Goal: Task Accomplishment & Management: Use online tool/utility

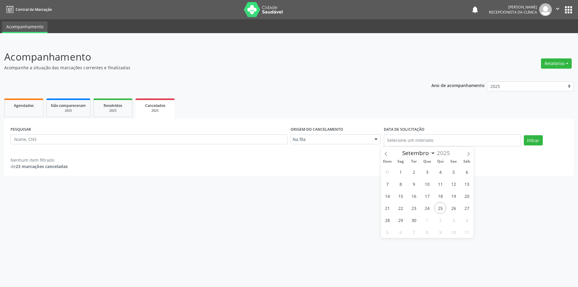
select select "8"
click at [23, 107] on span "Agendados" at bounding box center [24, 105] width 20 height 5
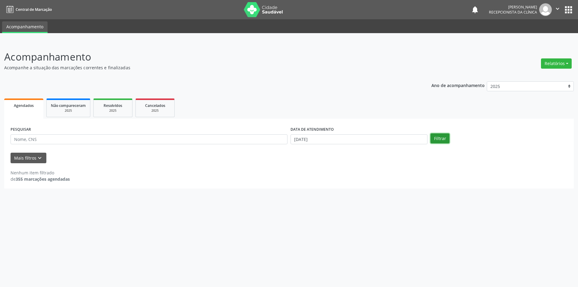
click at [440, 139] on button "Filtrar" at bounding box center [440, 138] width 19 height 10
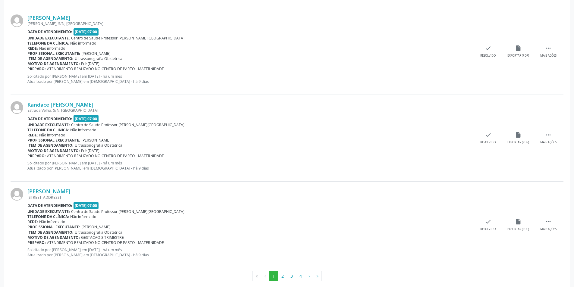
scroll to position [1230, 0]
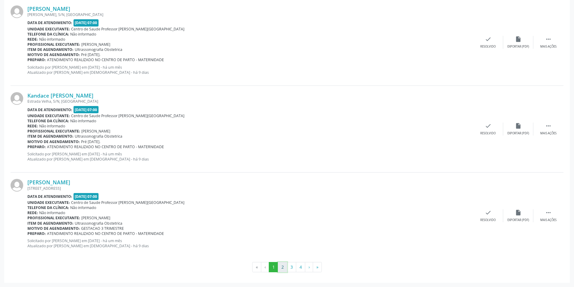
click at [282, 269] on button "2" at bounding box center [282, 267] width 9 height 10
click at [288, 267] on button "3" at bounding box center [291, 267] width 9 height 10
click at [301, 269] on button "4" at bounding box center [300, 267] width 9 height 10
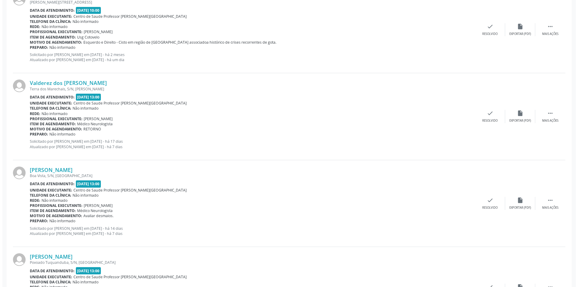
scroll to position [392, 0]
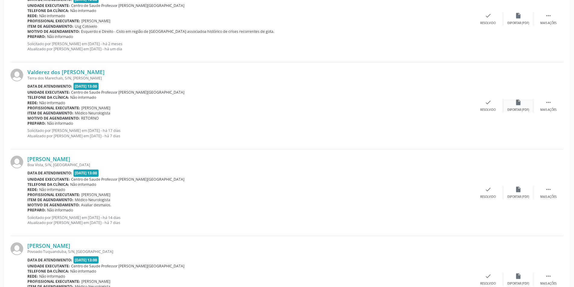
click at [520, 108] on div "Exportar (PDF)" at bounding box center [518, 110] width 22 height 4
click at [484, 100] on div "check Resolvido" at bounding box center [488, 105] width 30 height 13
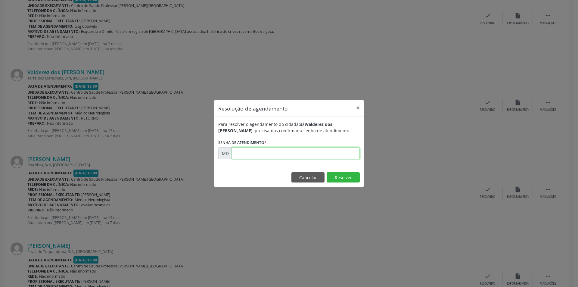
paste input "00009236"
type input "00009236"
click at [341, 179] on button "Resolver" at bounding box center [343, 177] width 33 height 10
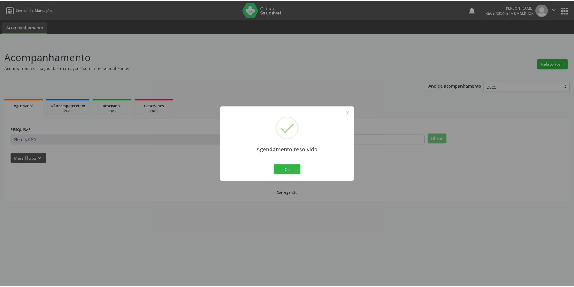
scroll to position [0, 0]
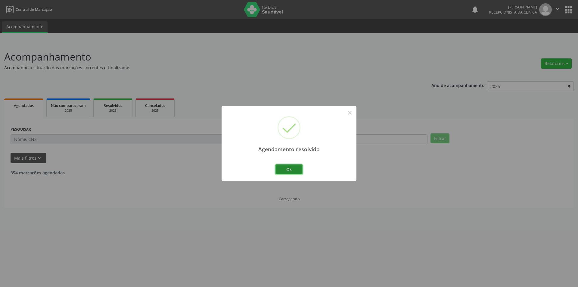
click at [287, 171] on button "Ok" at bounding box center [289, 169] width 27 height 10
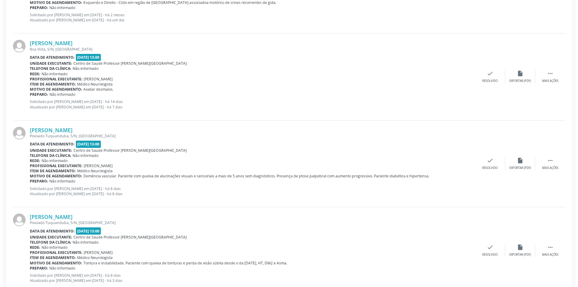
scroll to position [422, 0]
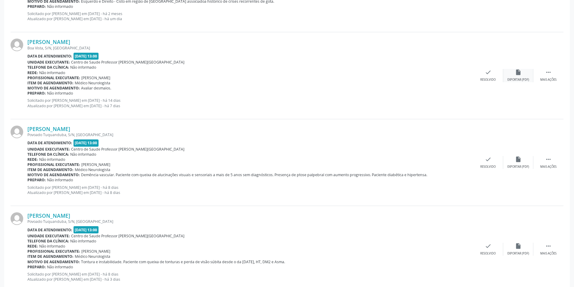
click at [520, 76] on icon "insert_drive_file" at bounding box center [518, 72] width 7 height 7
click at [489, 82] on div "[PERSON_NAME] [GEOGRAPHIC_DATA], S/N, [GEOGRAPHIC_DATA] Data de atendimento: [D…" at bounding box center [287, 75] width 553 height 87
click at [484, 80] on div "Resolvido" at bounding box center [487, 80] width 15 height 4
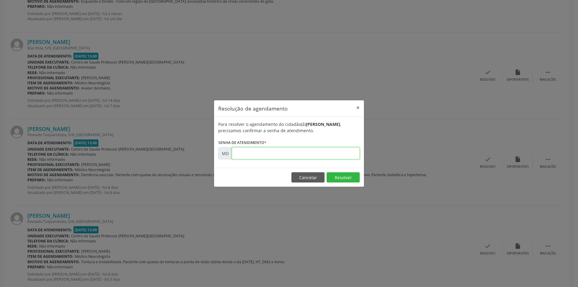
paste input "00009951"
type input "00009951"
click at [344, 177] on button "Resolver" at bounding box center [343, 177] width 33 height 10
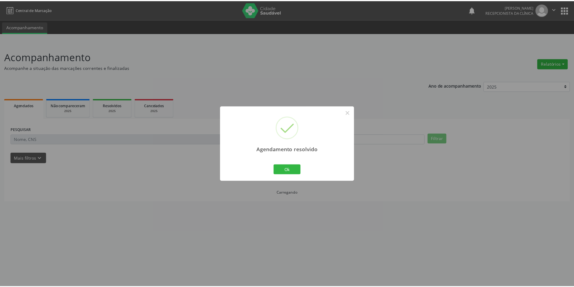
scroll to position [0, 0]
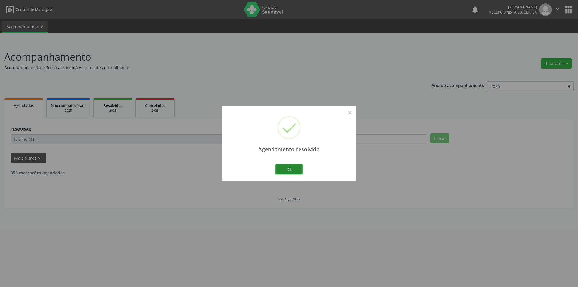
click at [286, 171] on button "Ok" at bounding box center [289, 169] width 27 height 10
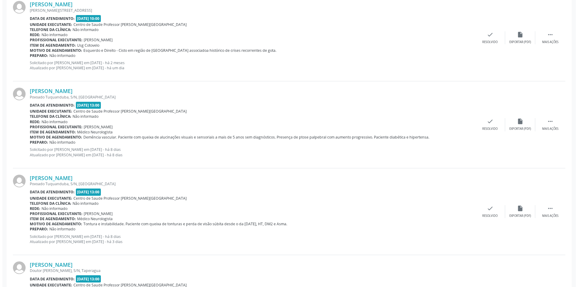
scroll to position [392, 0]
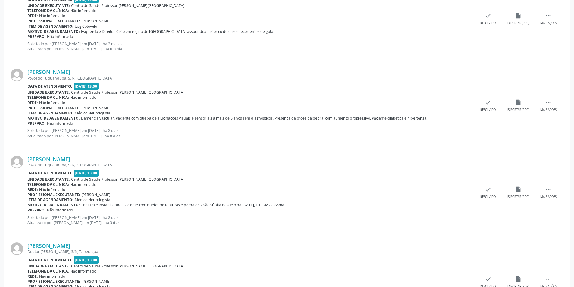
click at [516, 115] on div "[PERSON_NAME] Povoado Tuquanduba, S/N, [GEOGRAPHIC_DATA] Data de atendimento: […" at bounding box center [287, 105] width 553 height 87
click at [516, 112] on div "Exportar (PDF)" at bounding box center [518, 110] width 22 height 4
click at [482, 110] on div "Resolvido" at bounding box center [487, 110] width 15 height 4
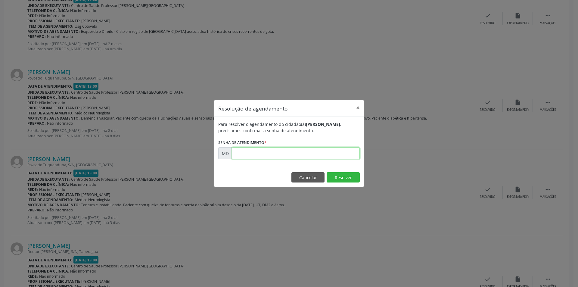
paste input "00010416"
type input "00010416"
click at [341, 176] on button "Resolver" at bounding box center [343, 177] width 33 height 10
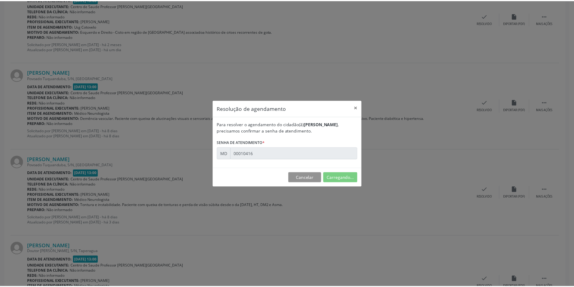
scroll to position [0, 0]
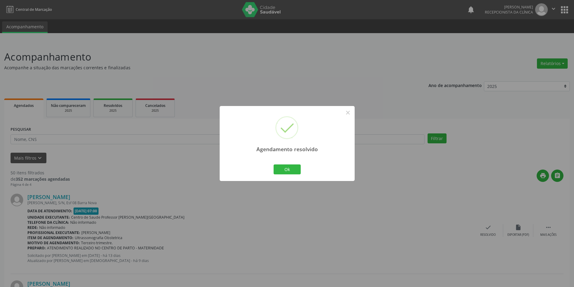
click at [302, 170] on div "Agendamento resolvido × Ok Cancel" at bounding box center [287, 143] width 135 height 75
click at [300, 170] on button "Ok" at bounding box center [286, 169] width 27 height 10
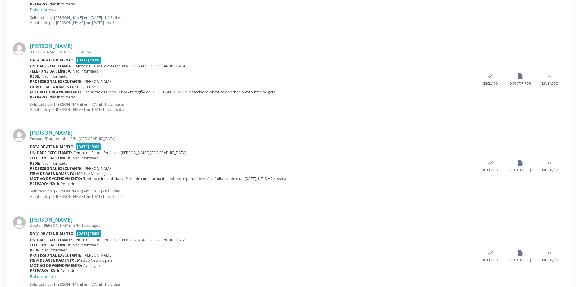
scroll to position [331, 0]
click at [517, 167] on div "insert_drive_file Exportar (PDF)" at bounding box center [518, 165] width 30 height 13
click at [494, 165] on div "check Resolvido" at bounding box center [488, 165] width 30 height 13
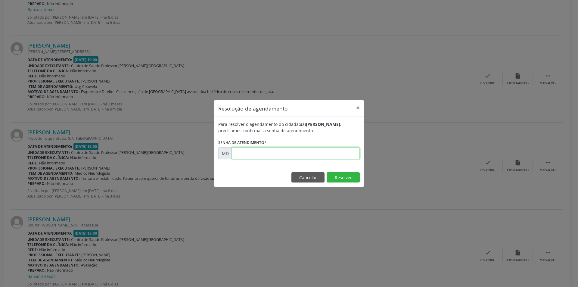
paste input "00010547"
type input "00010547"
click at [342, 175] on button "Resolver" at bounding box center [343, 177] width 33 height 10
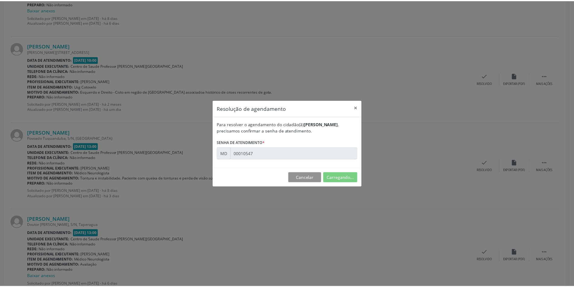
scroll to position [0, 0]
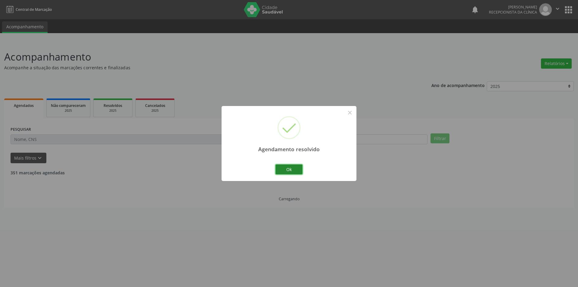
click at [292, 168] on button "Ok" at bounding box center [289, 169] width 27 height 10
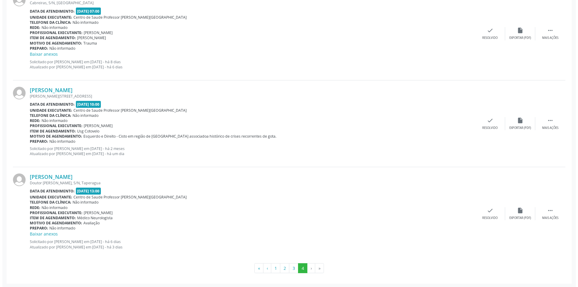
scroll to position [288, 0]
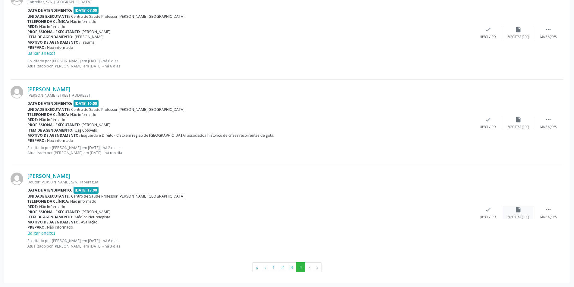
click at [514, 211] on div "insert_drive_file Exportar (PDF)" at bounding box center [518, 212] width 30 height 13
click at [481, 212] on div "check Resolvido" at bounding box center [488, 212] width 30 height 13
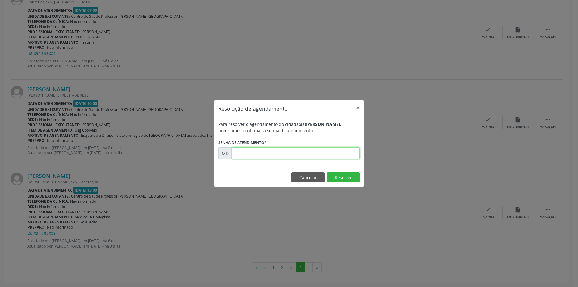
paste input "00010921"
type input "00010921"
click at [338, 181] on button "Resolver" at bounding box center [343, 177] width 33 height 10
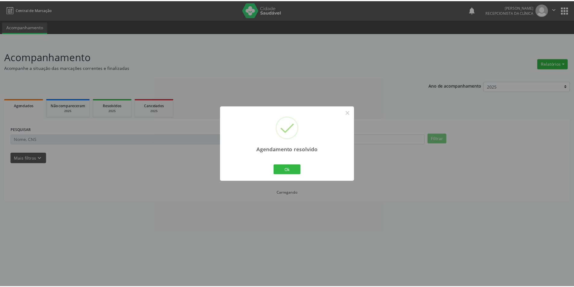
scroll to position [0, 0]
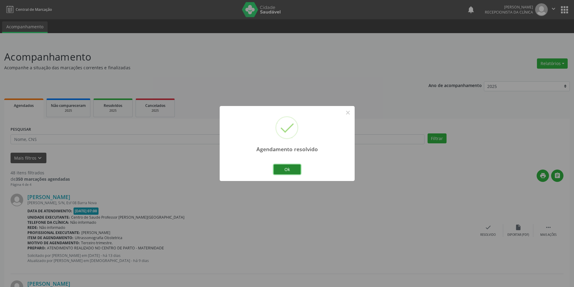
click at [289, 172] on button "Ok" at bounding box center [286, 169] width 27 height 10
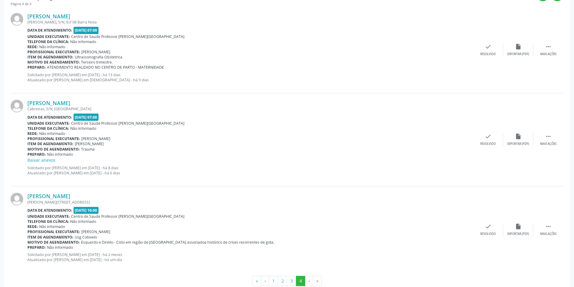
scroll to position [195, 0]
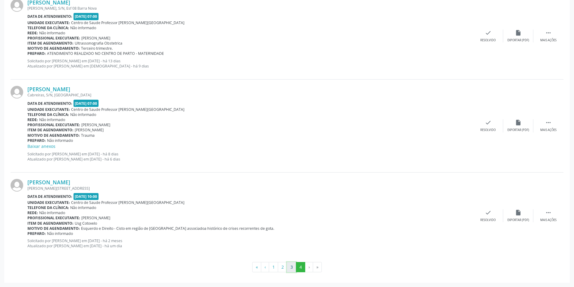
click at [293, 267] on button "3" at bounding box center [291, 267] width 9 height 10
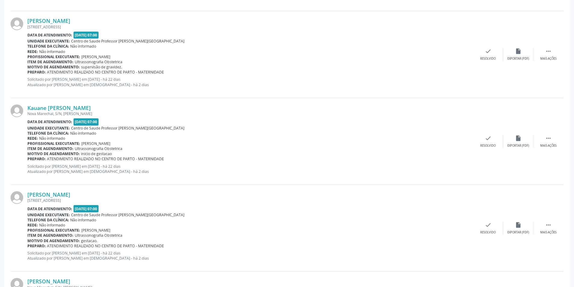
scroll to position [1230, 0]
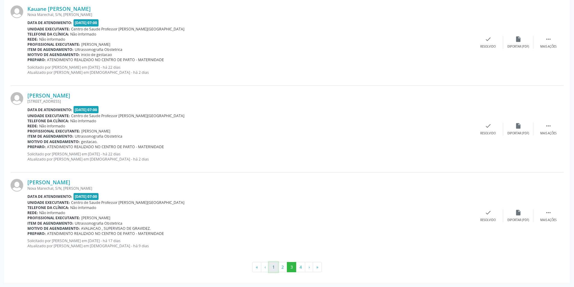
click at [275, 267] on button "1" at bounding box center [273, 267] width 9 height 10
